Goal: Transaction & Acquisition: Purchase product/service

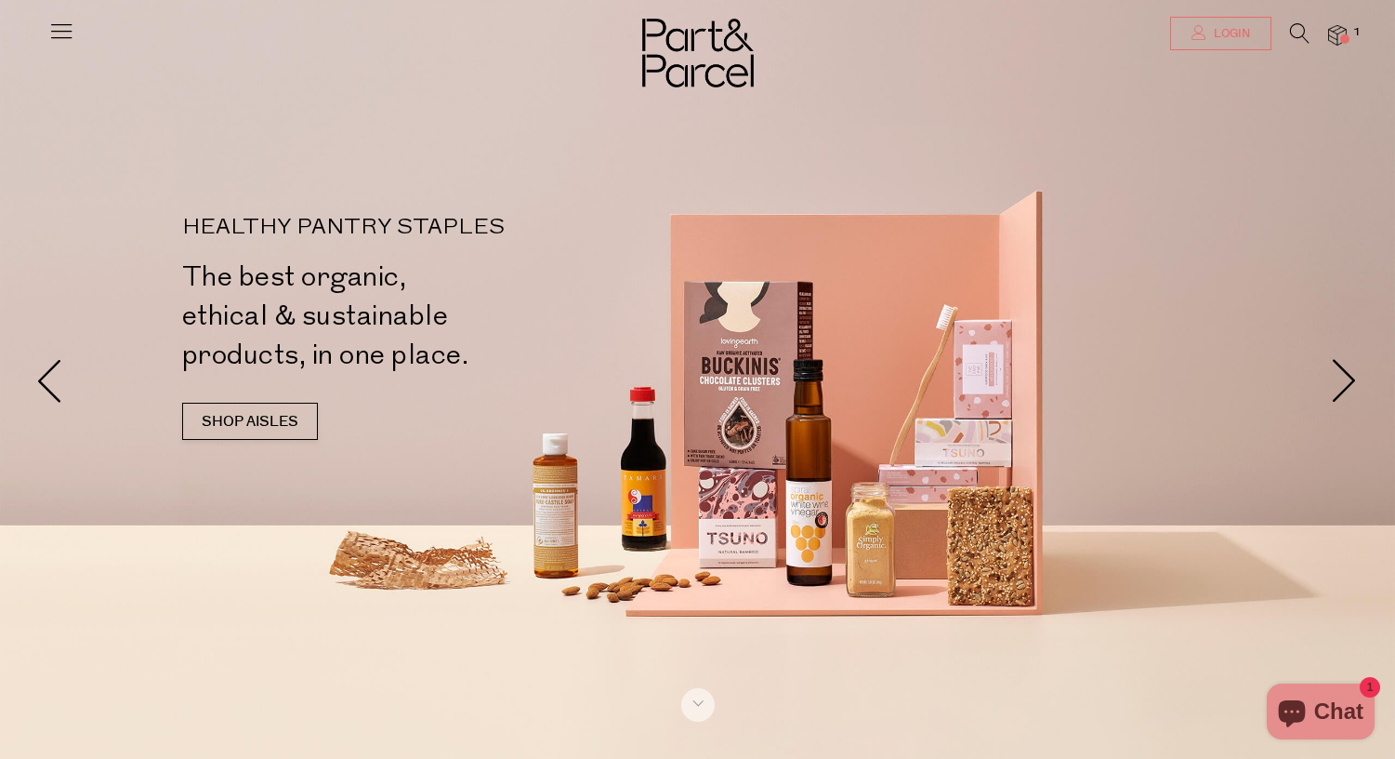
type input "[EMAIL_ADDRESS][DOMAIN_NAME]"
click at [1240, 26] on span "Login" at bounding box center [1229, 34] width 41 height 16
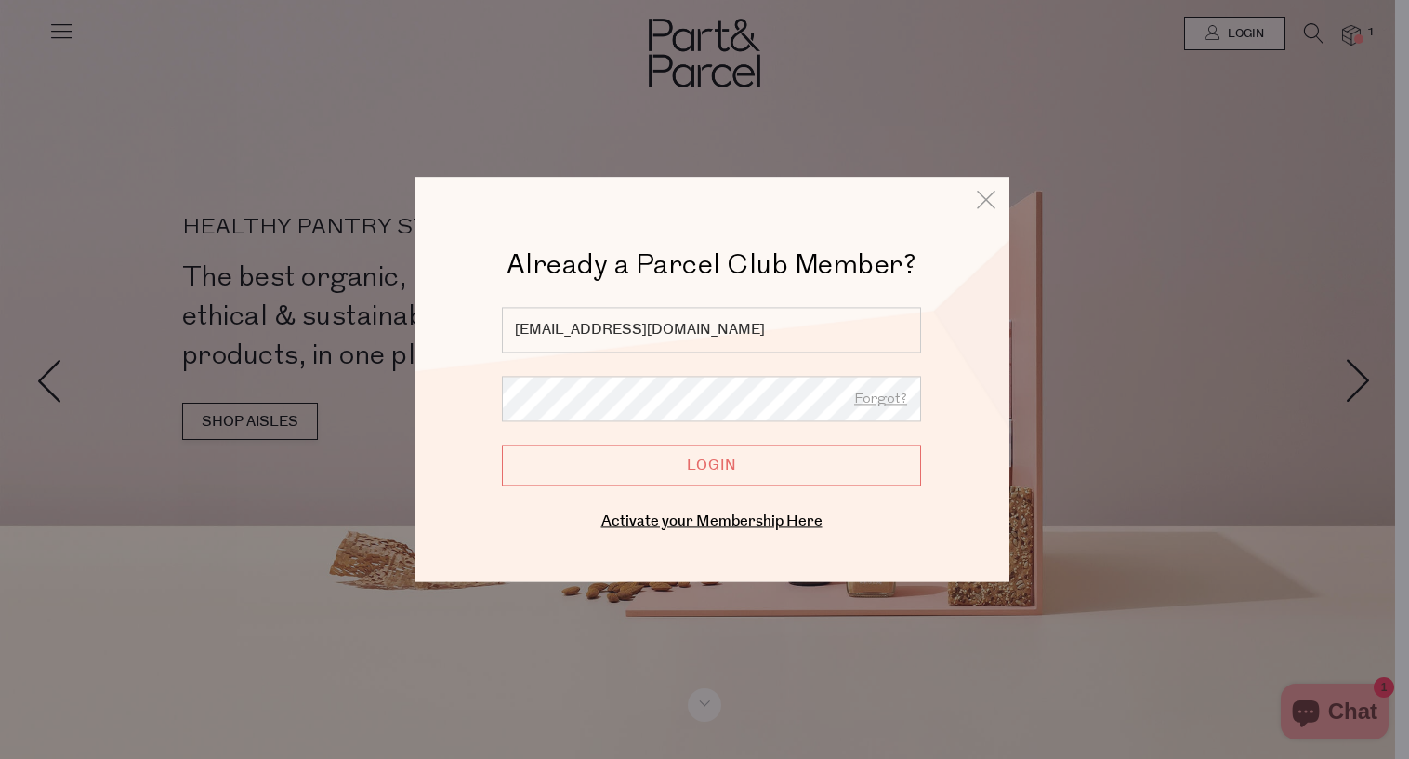
click at [752, 471] on input "Login" at bounding box center [711, 464] width 419 height 41
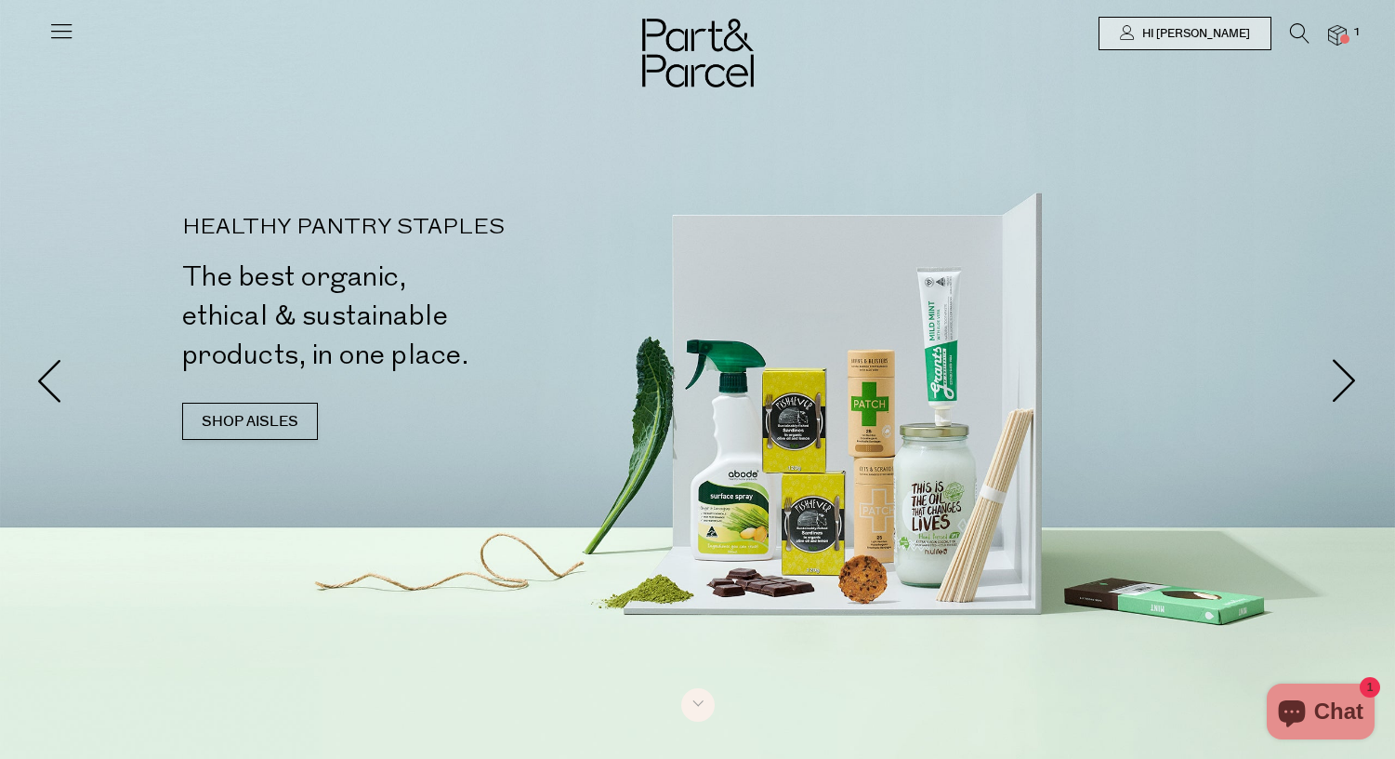
click at [64, 33] on icon at bounding box center [61, 31] width 26 height 26
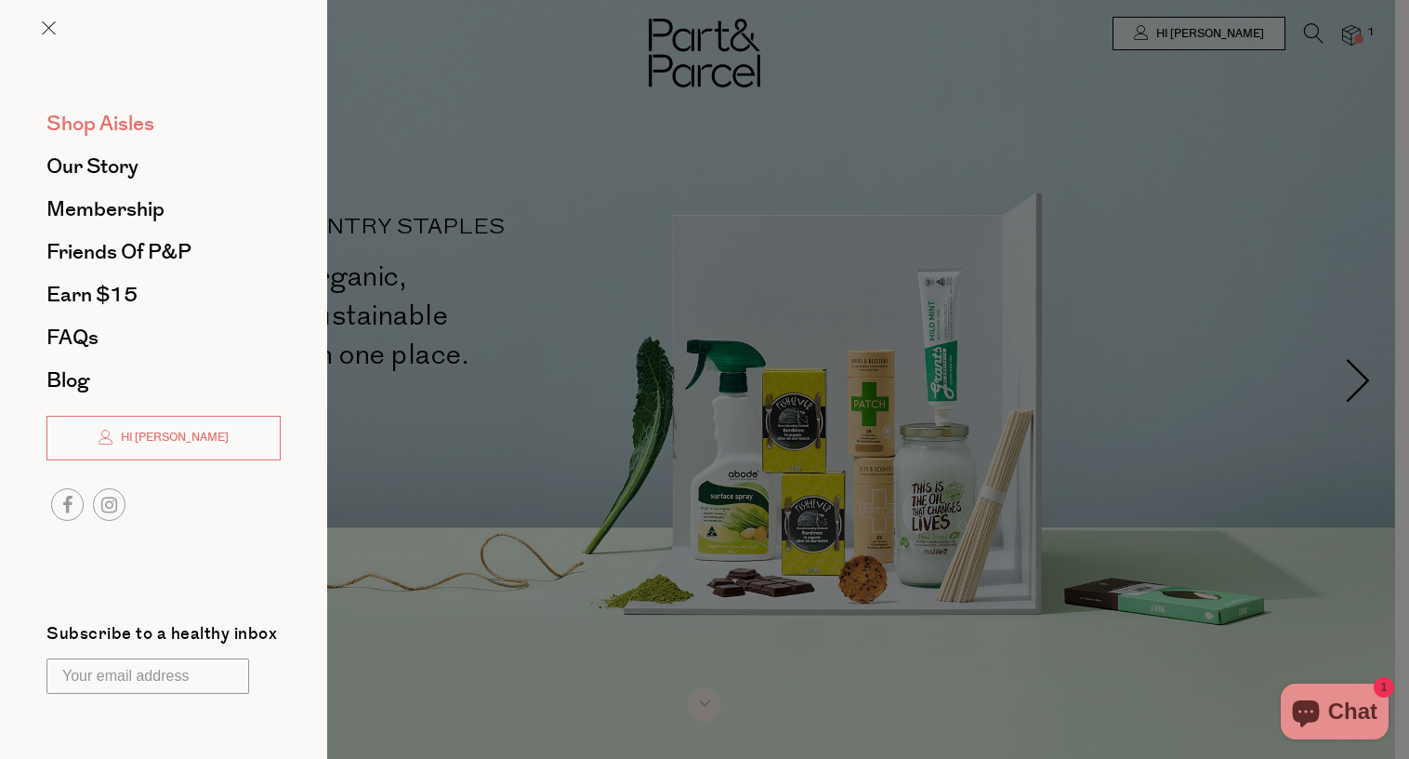
click at [98, 117] on span "Shop Aisles" at bounding box center [100, 124] width 108 height 30
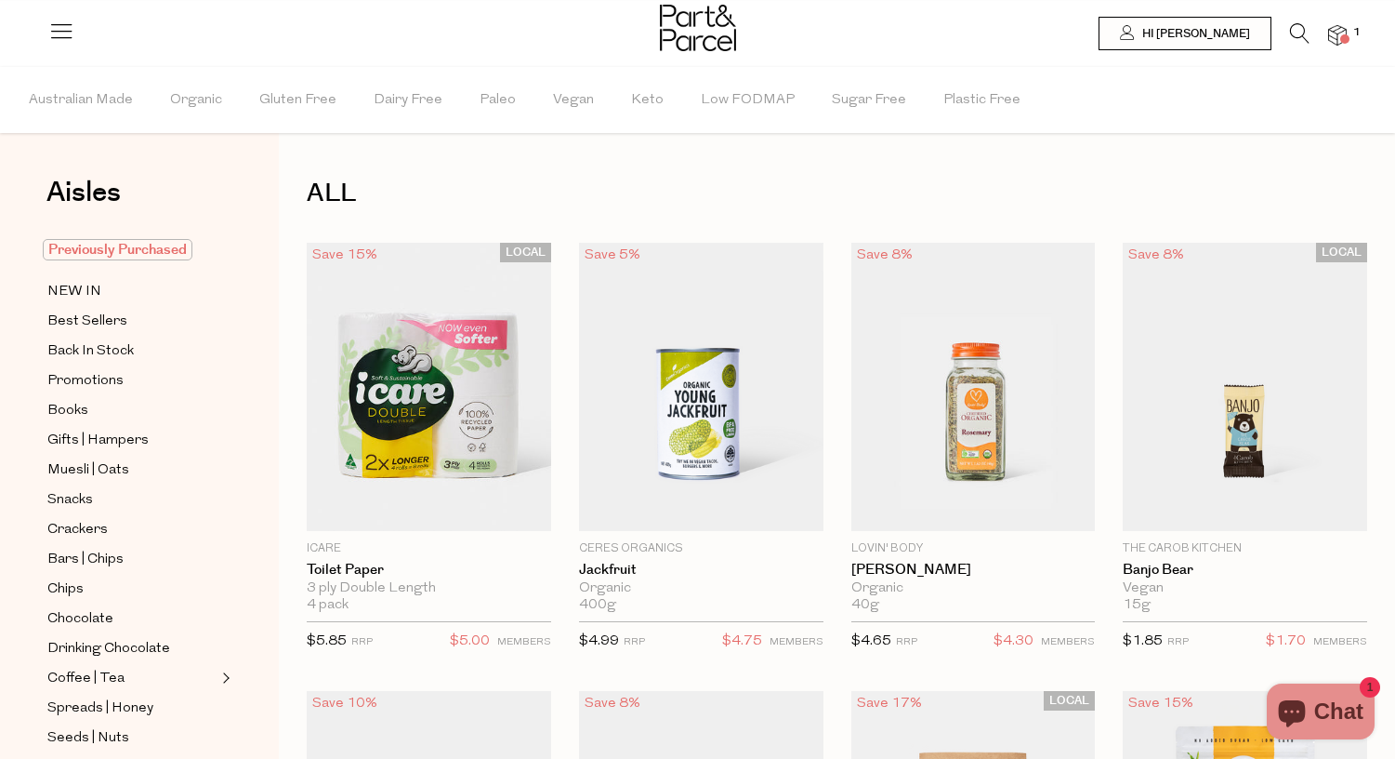
click at [105, 251] on span "Previously Purchased" at bounding box center [118, 249] width 150 height 21
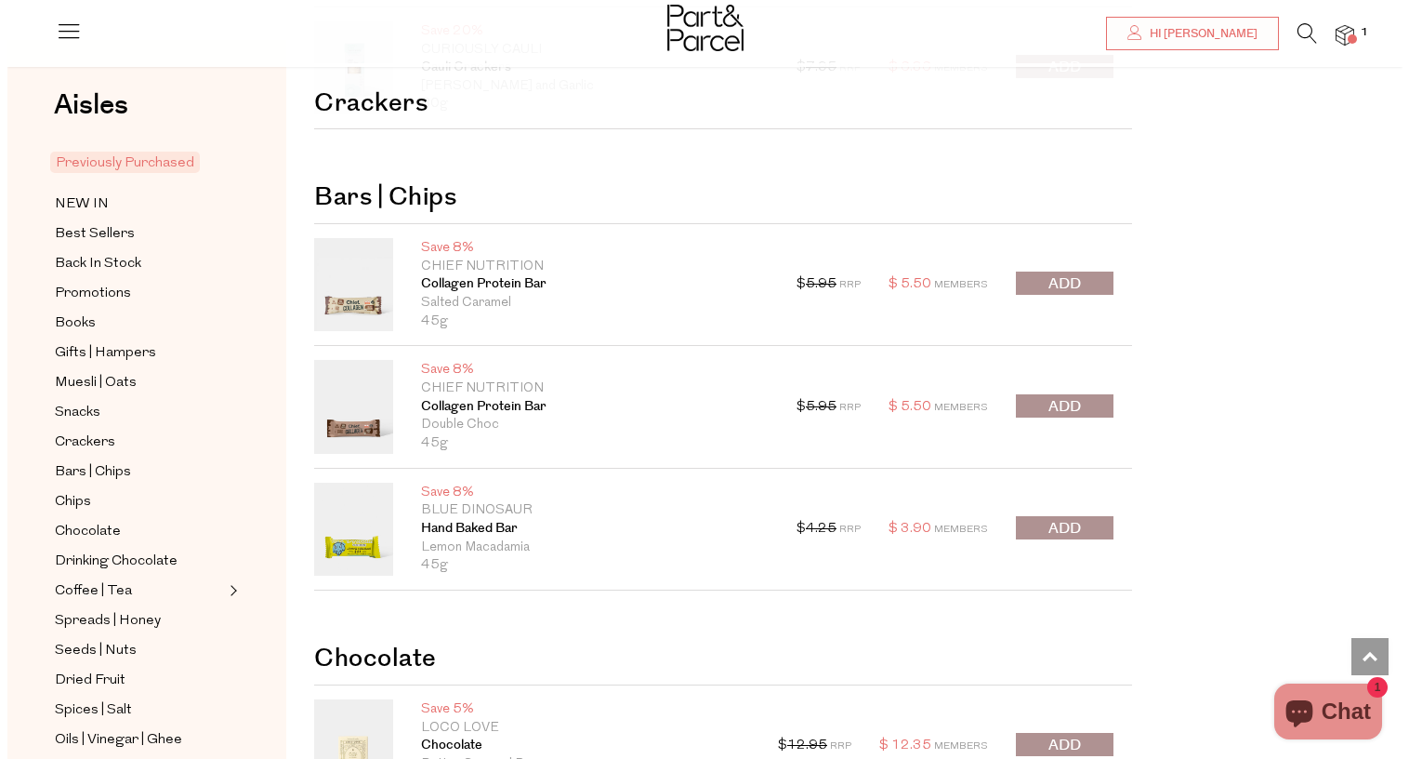
scroll to position [3356, 0]
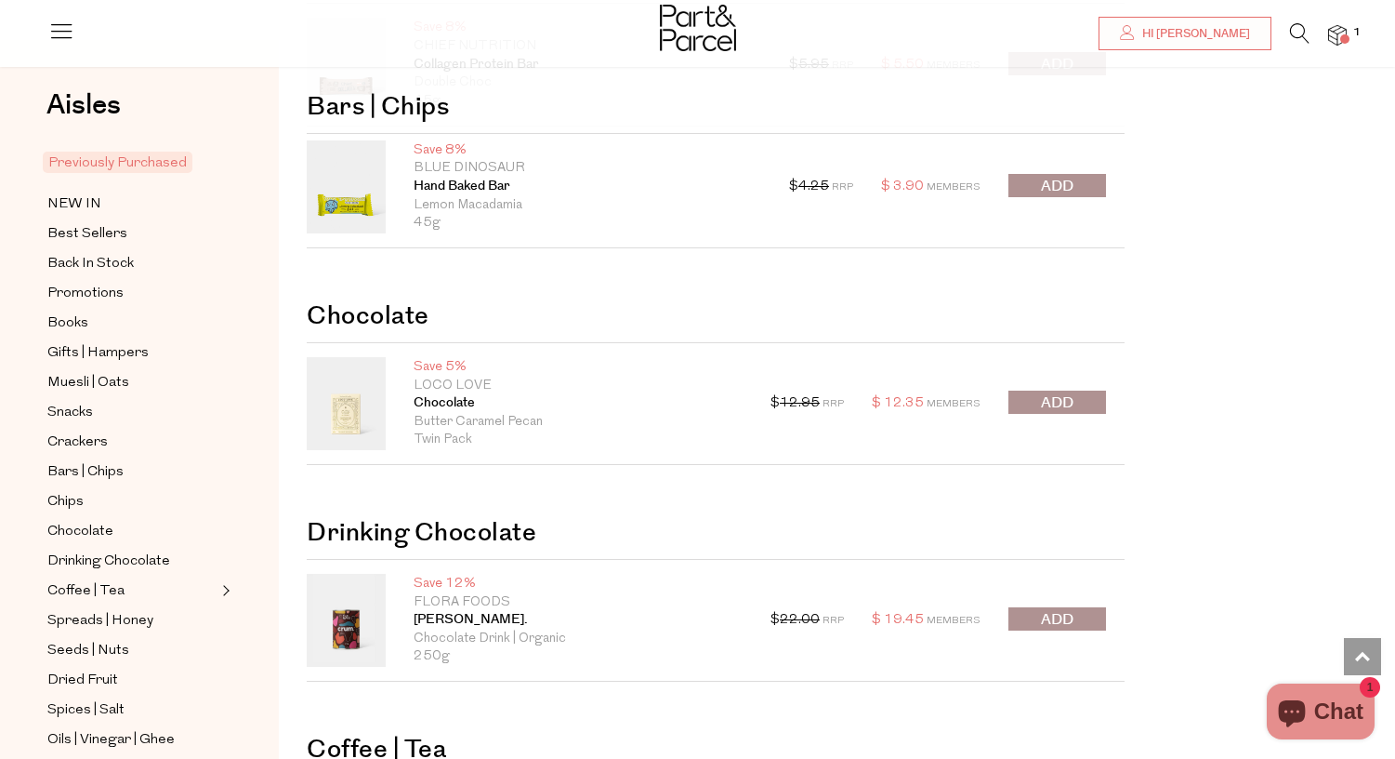
click at [1297, 33] on icon at bounding box center [1300, 33] width 20 height 20
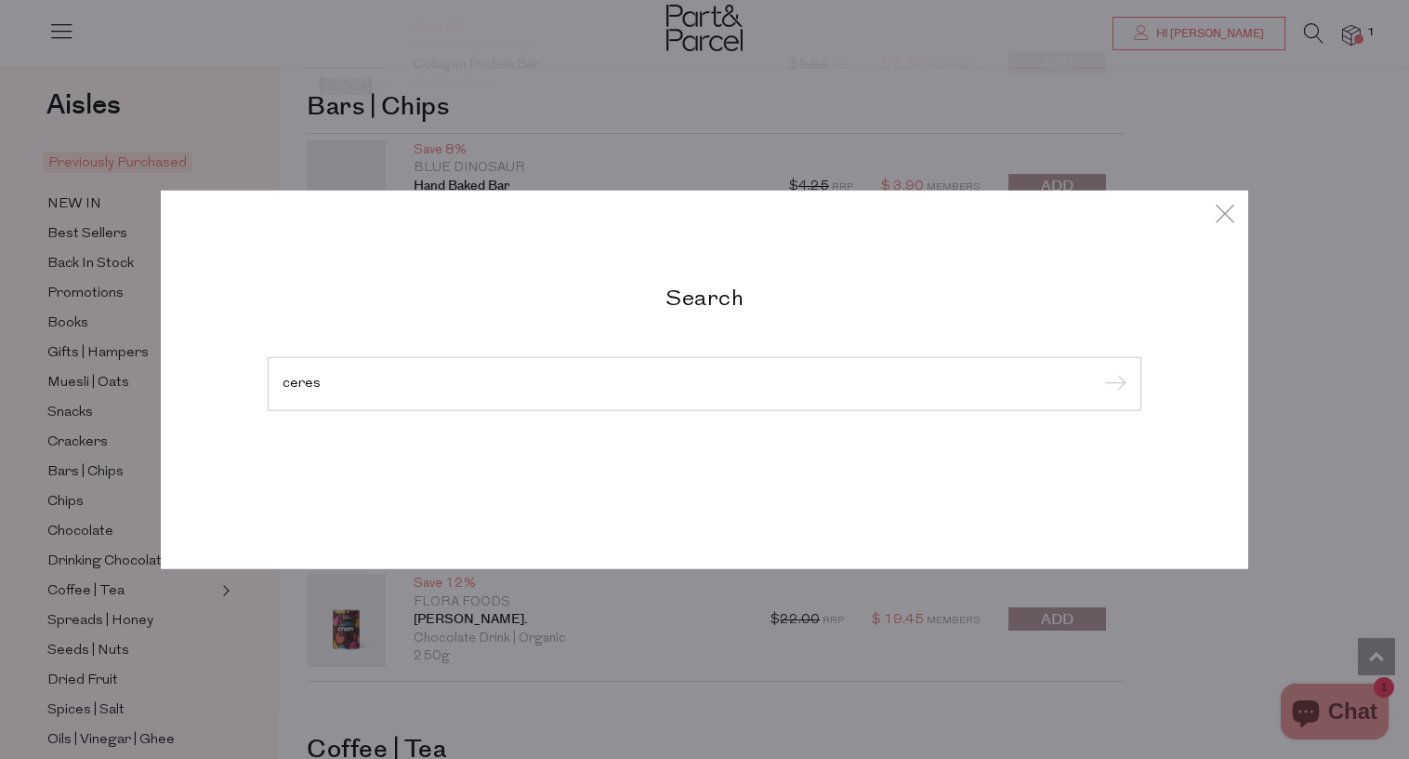
type input "ceres"
click at [1099, 371] on input "submit" at bounding box center [1113, 385] width 28 height 28
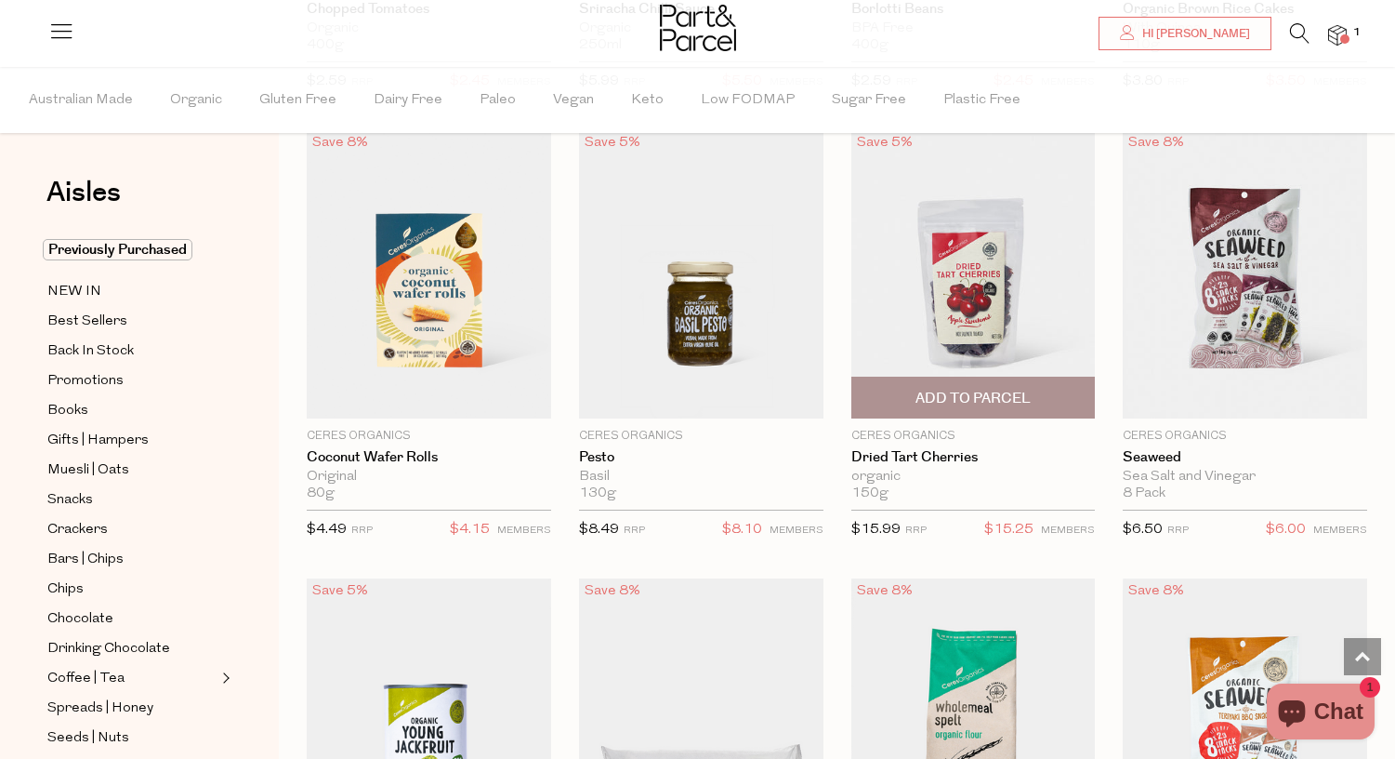
scroll to position [1873, 0]
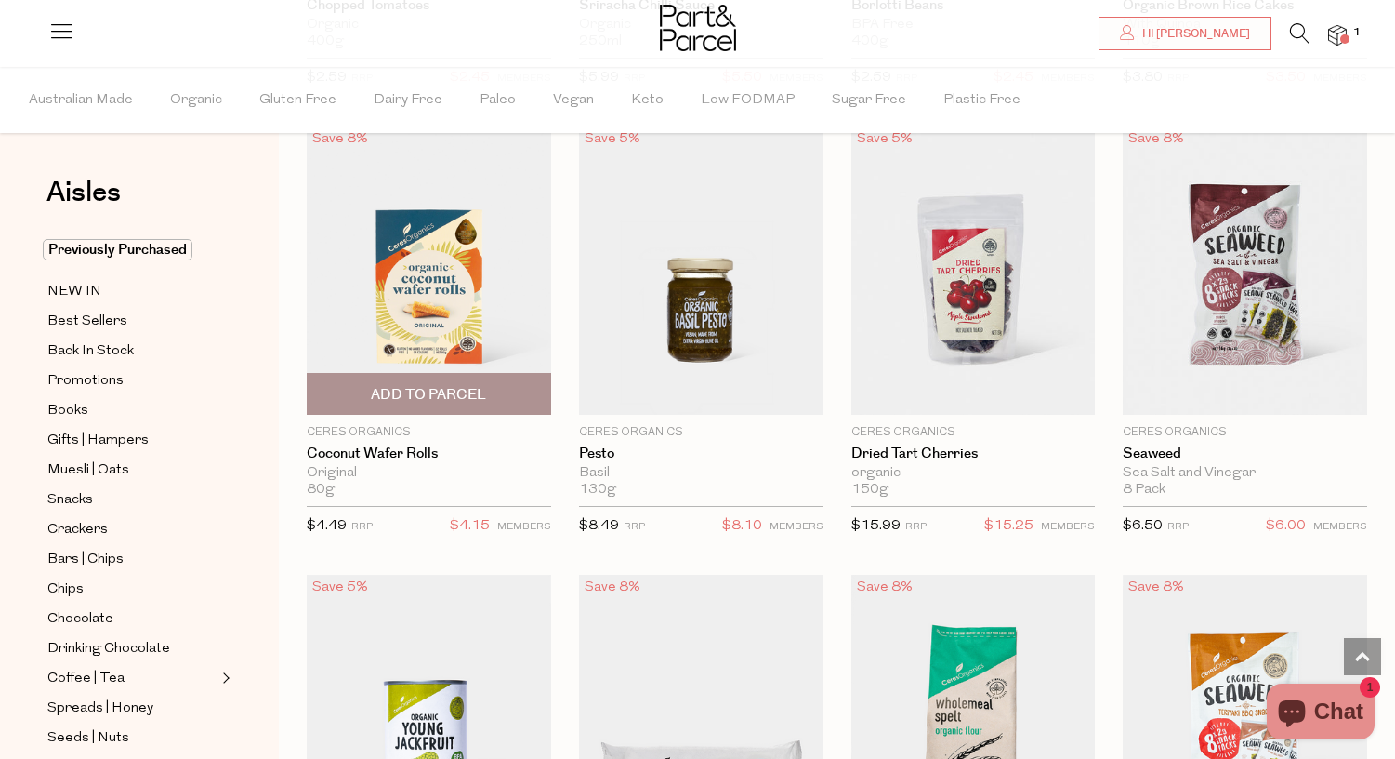
click at [422, 386] on span "Add To Parcel" at bounding box center [428, 395] width 115 height 20
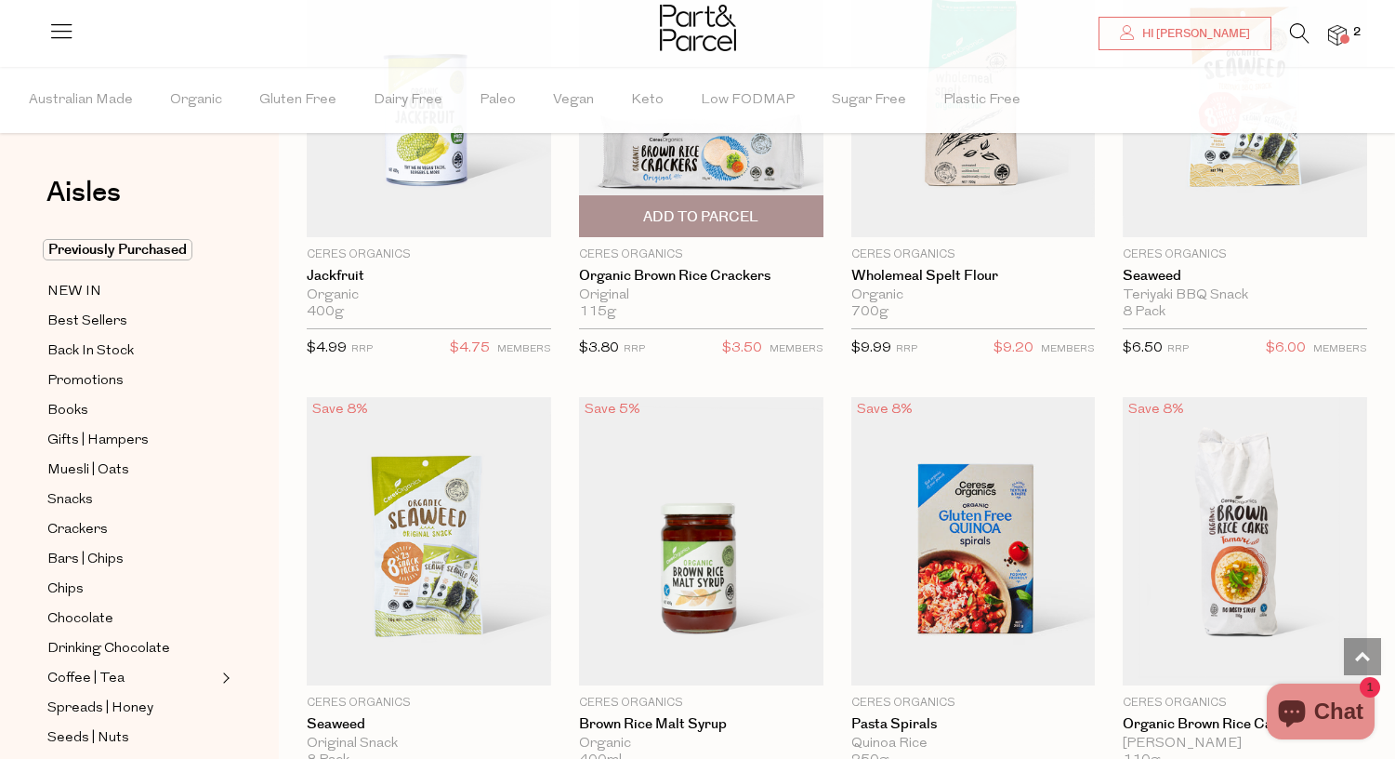
scroll to position [2553, 0]
